Goal: Information Seeking & Learning: Find specific page/section

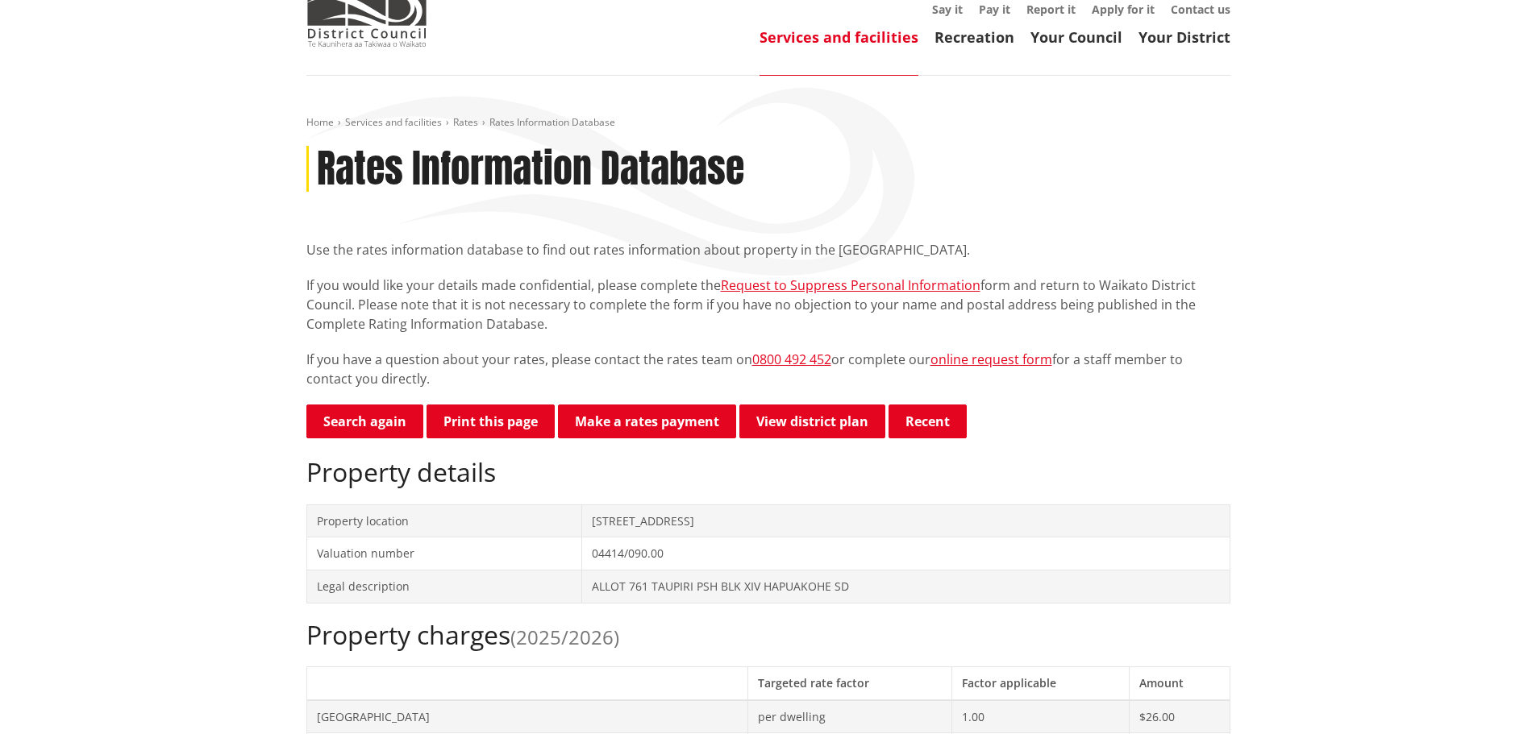
scroll to position [81, 0]
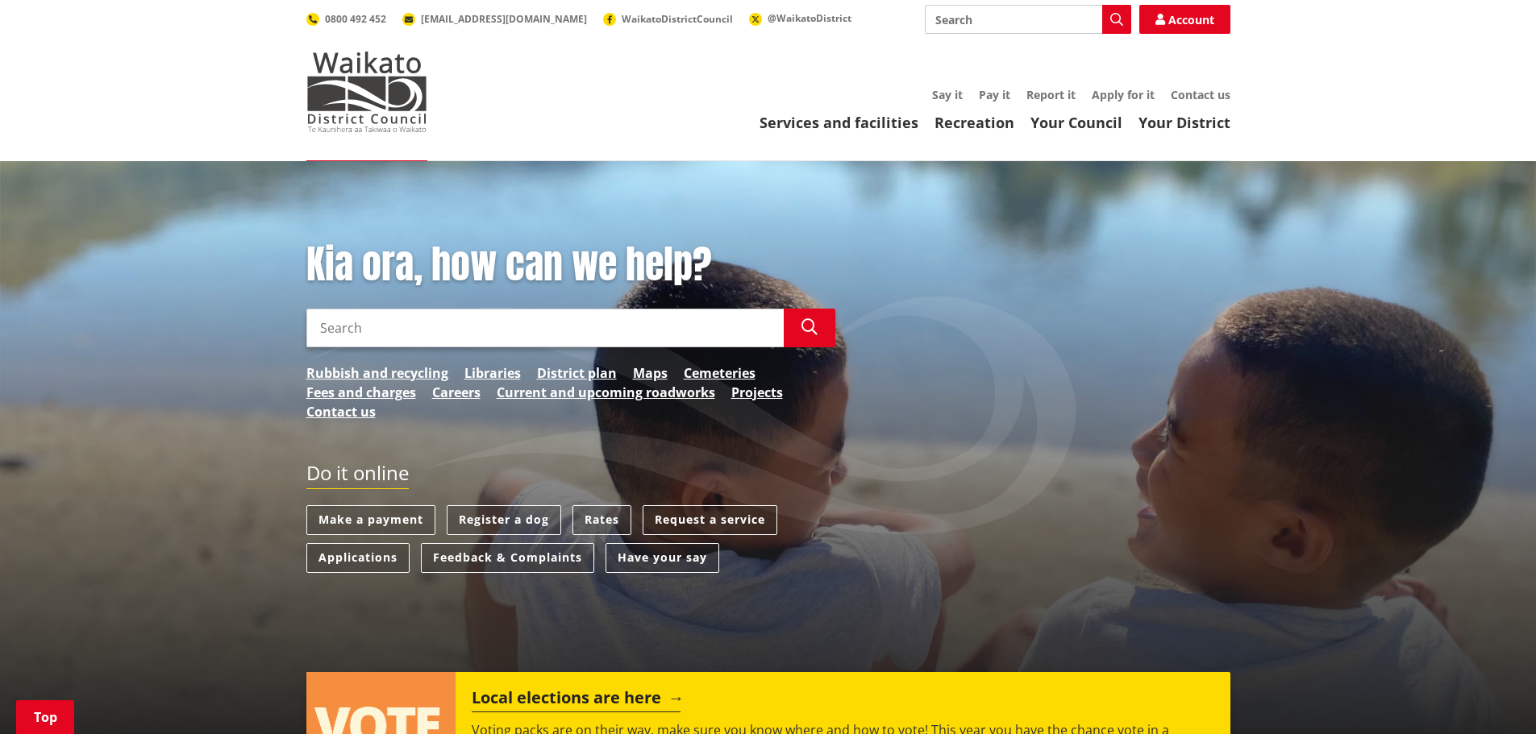
scroll to position [484, 0]
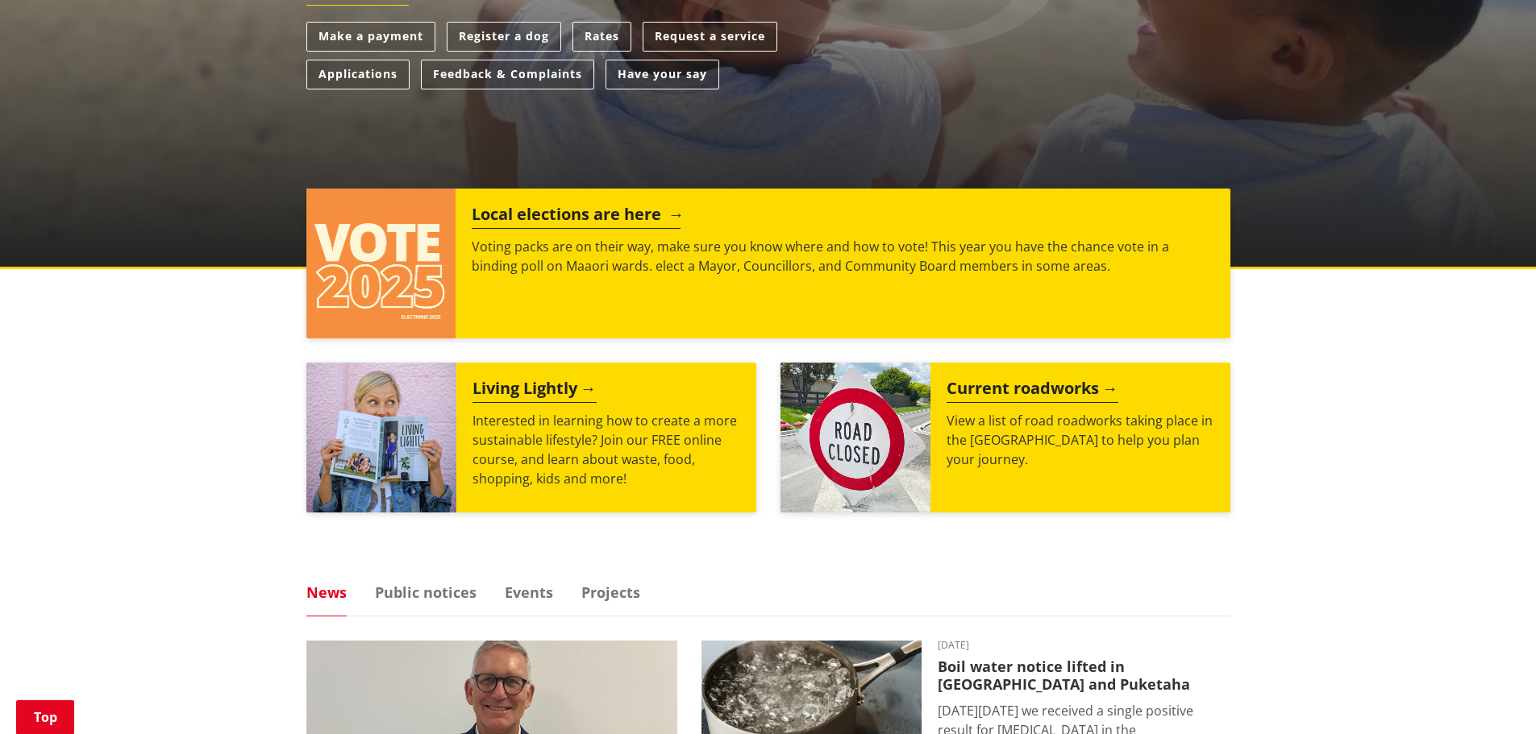
click at [559, 206] on h2 "Local elections are here" at bounding box center [576, 217] width 209 height 24
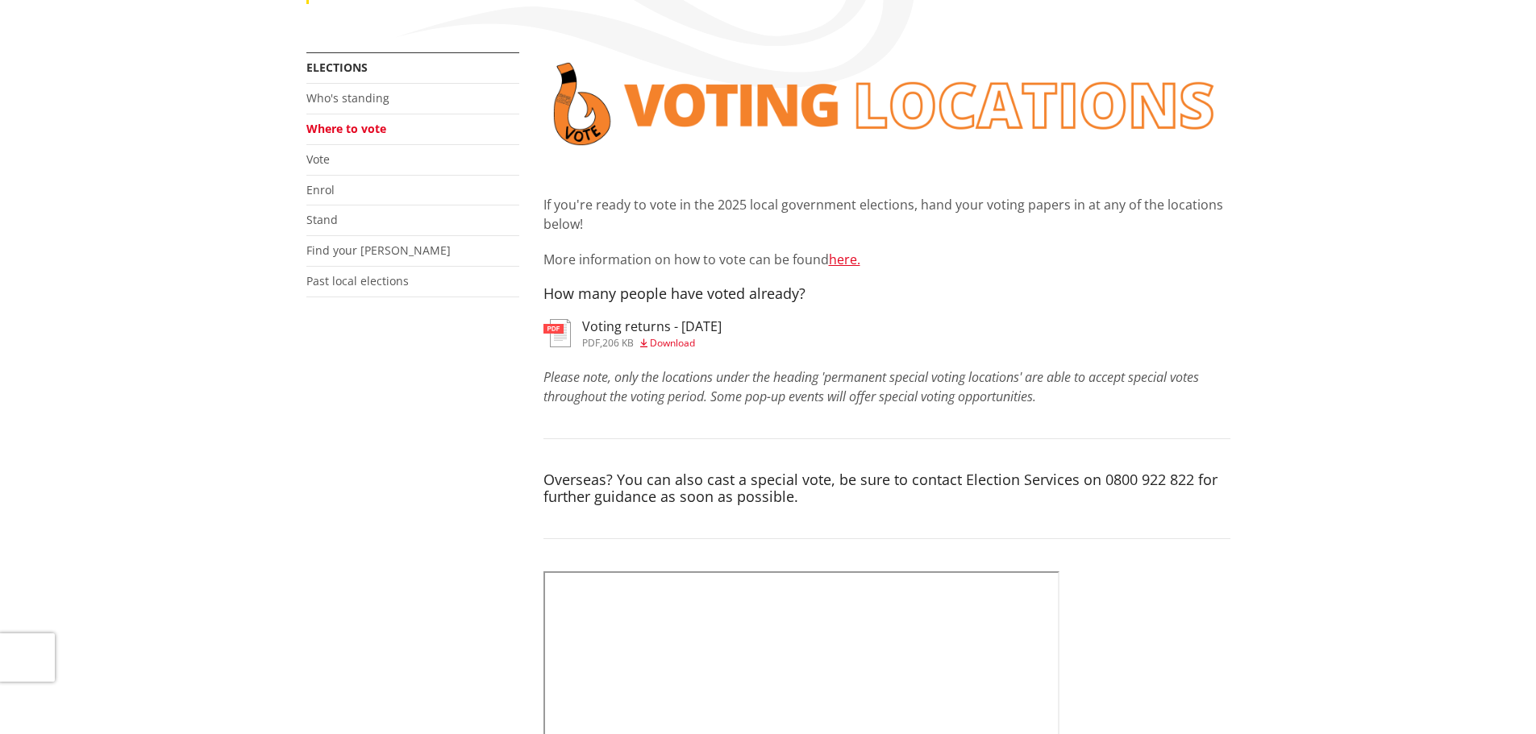
scroll to position [322, 0]
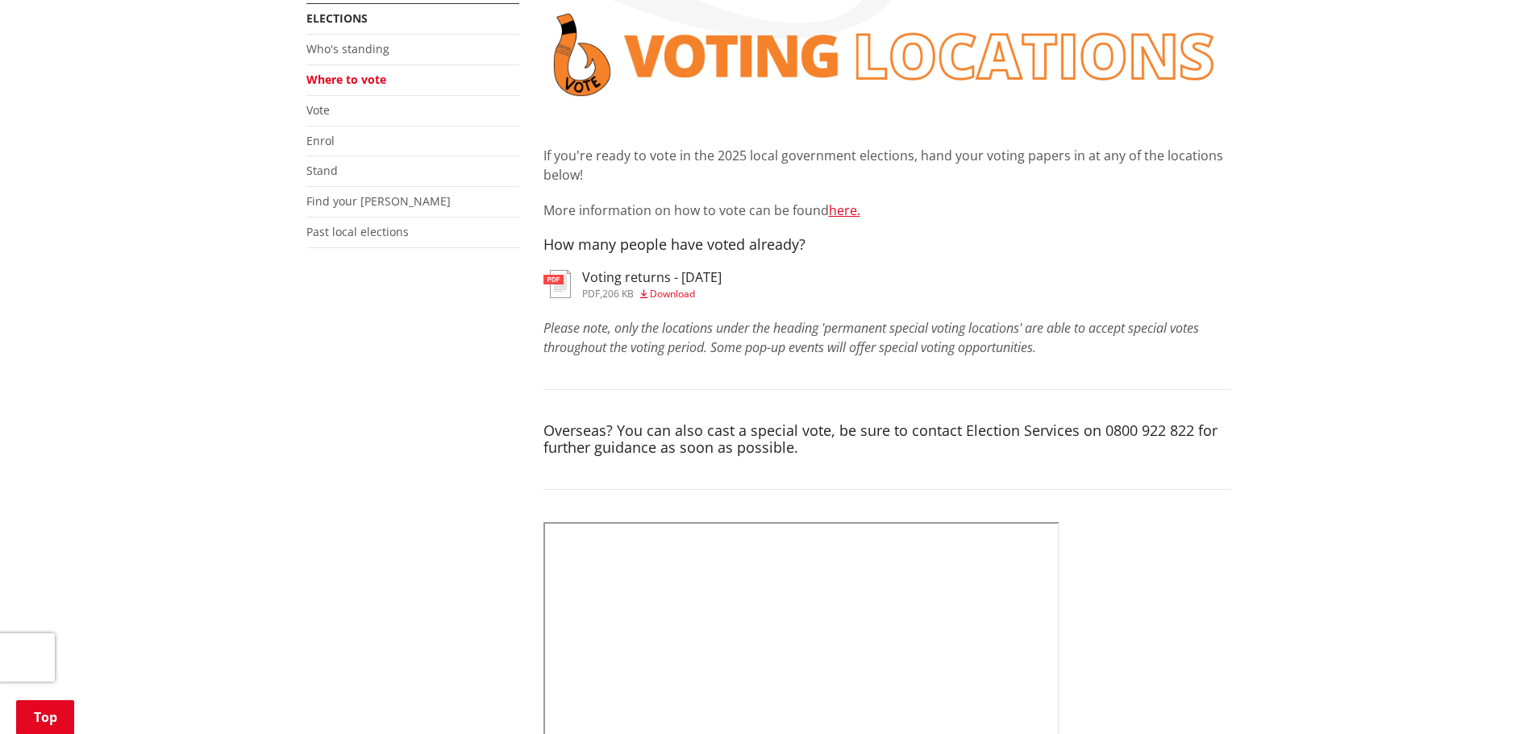
click at [661, 290] on span "Download" at bounding box center [672, 294] width 45 height 14
